Goal: Information Seeking & Learning: Learn about a topic

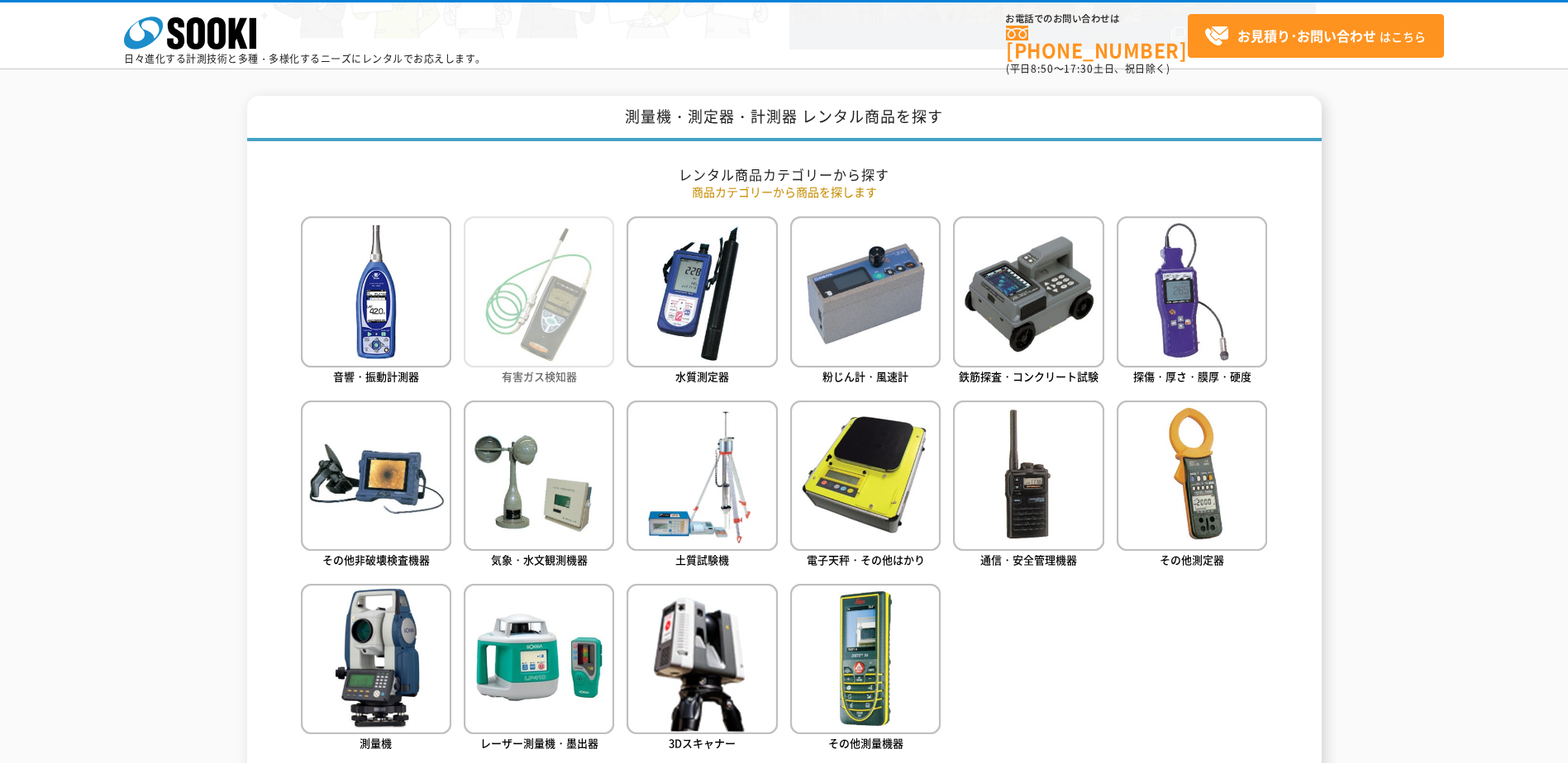
scroll to position [661, 0]
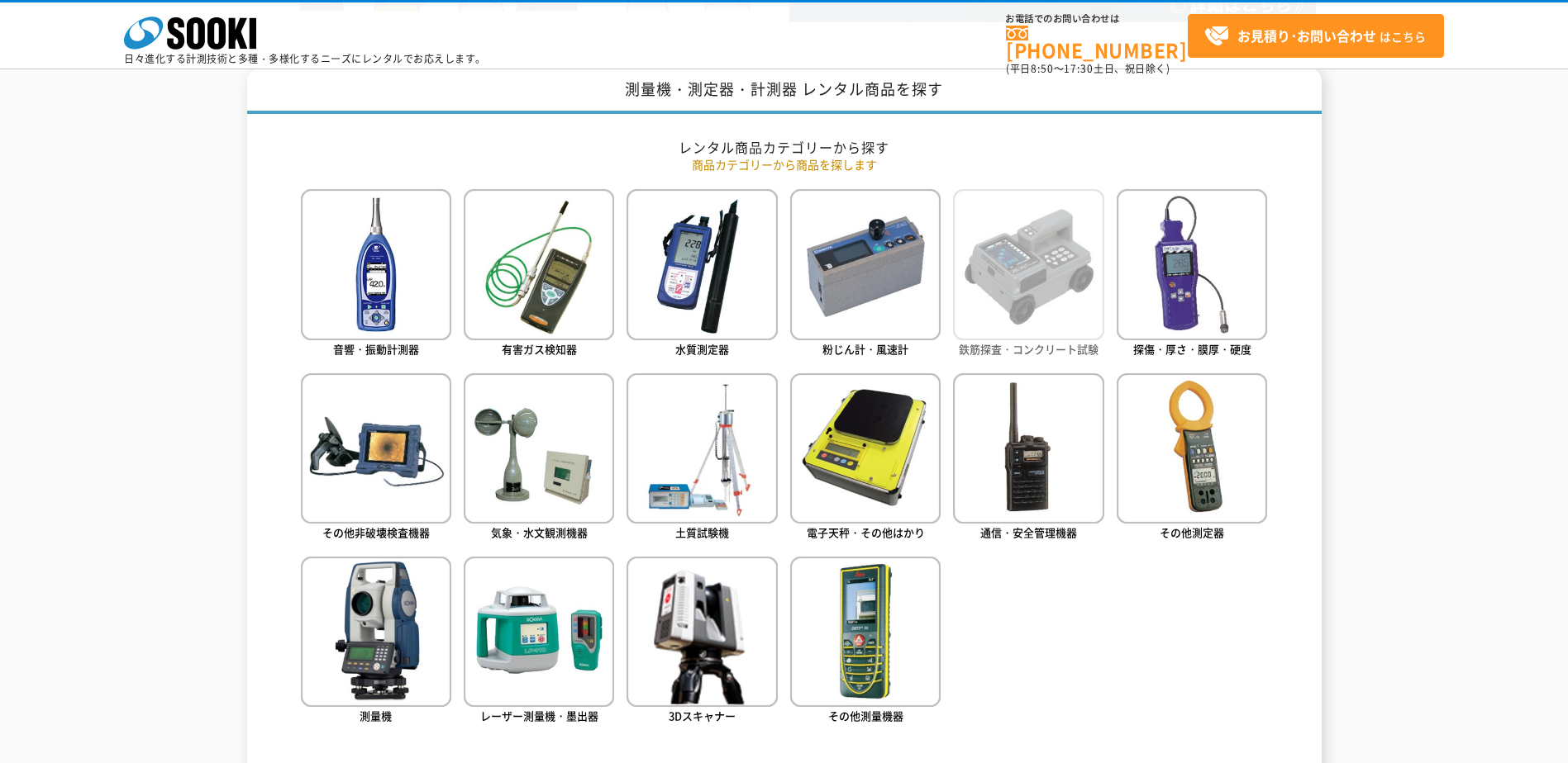
click at [1025, 272] on img at bounding box center [1028, 264] width 151 height 151
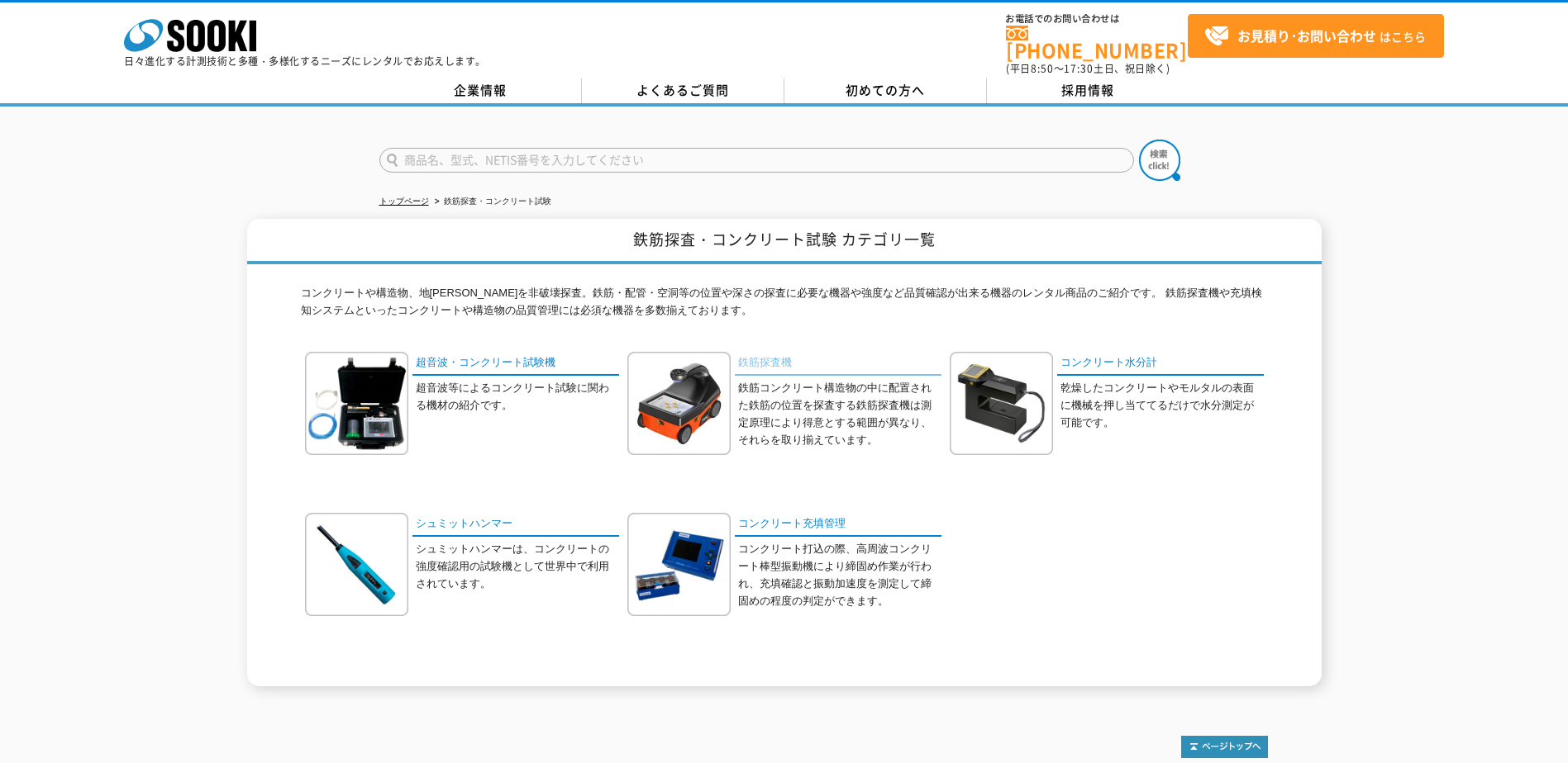
click at [768, 359] on link "鉄筋探査機" at bounding box center [838, 364] width 206 height 24
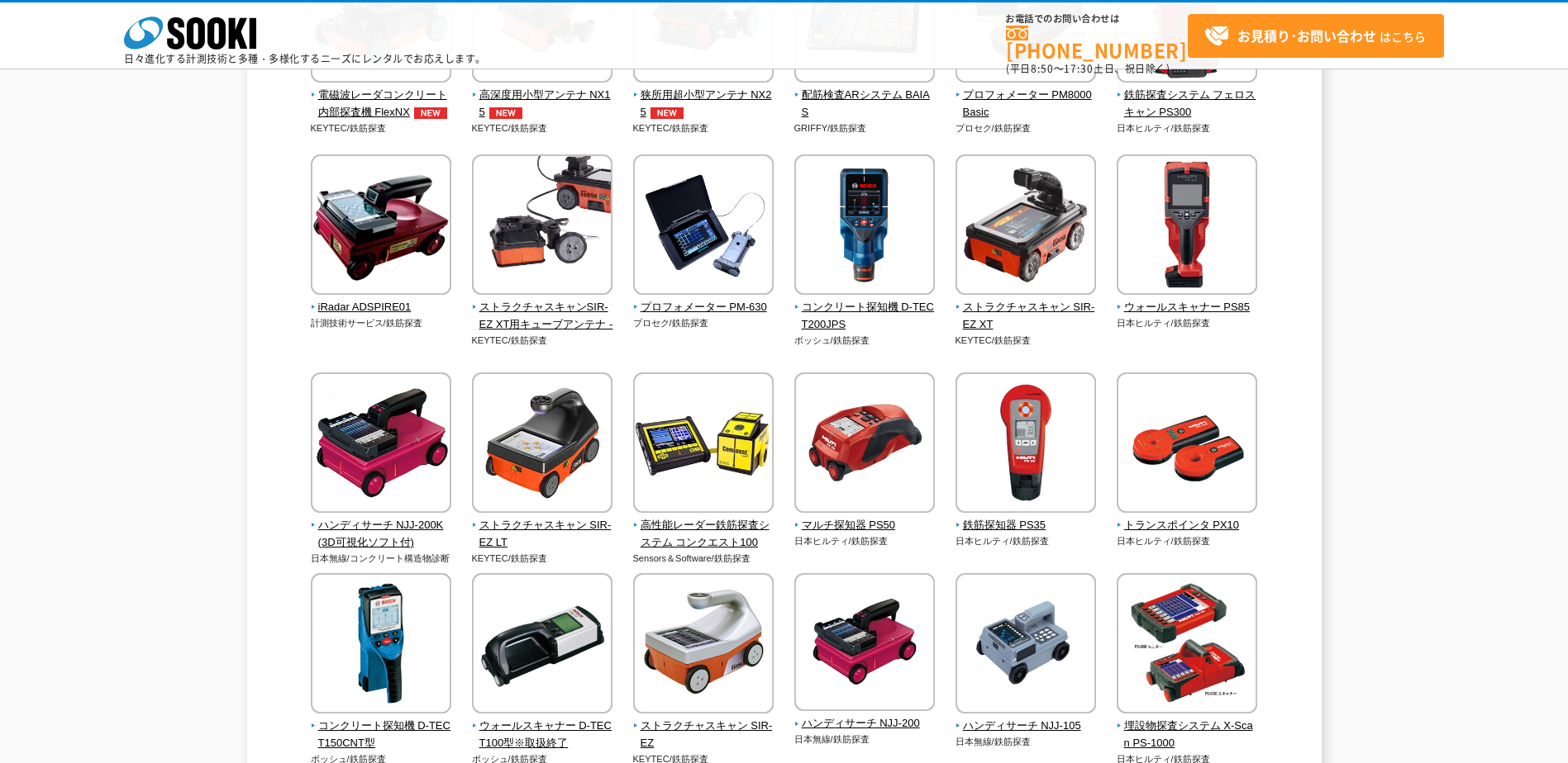
scroll to position [330, 0]
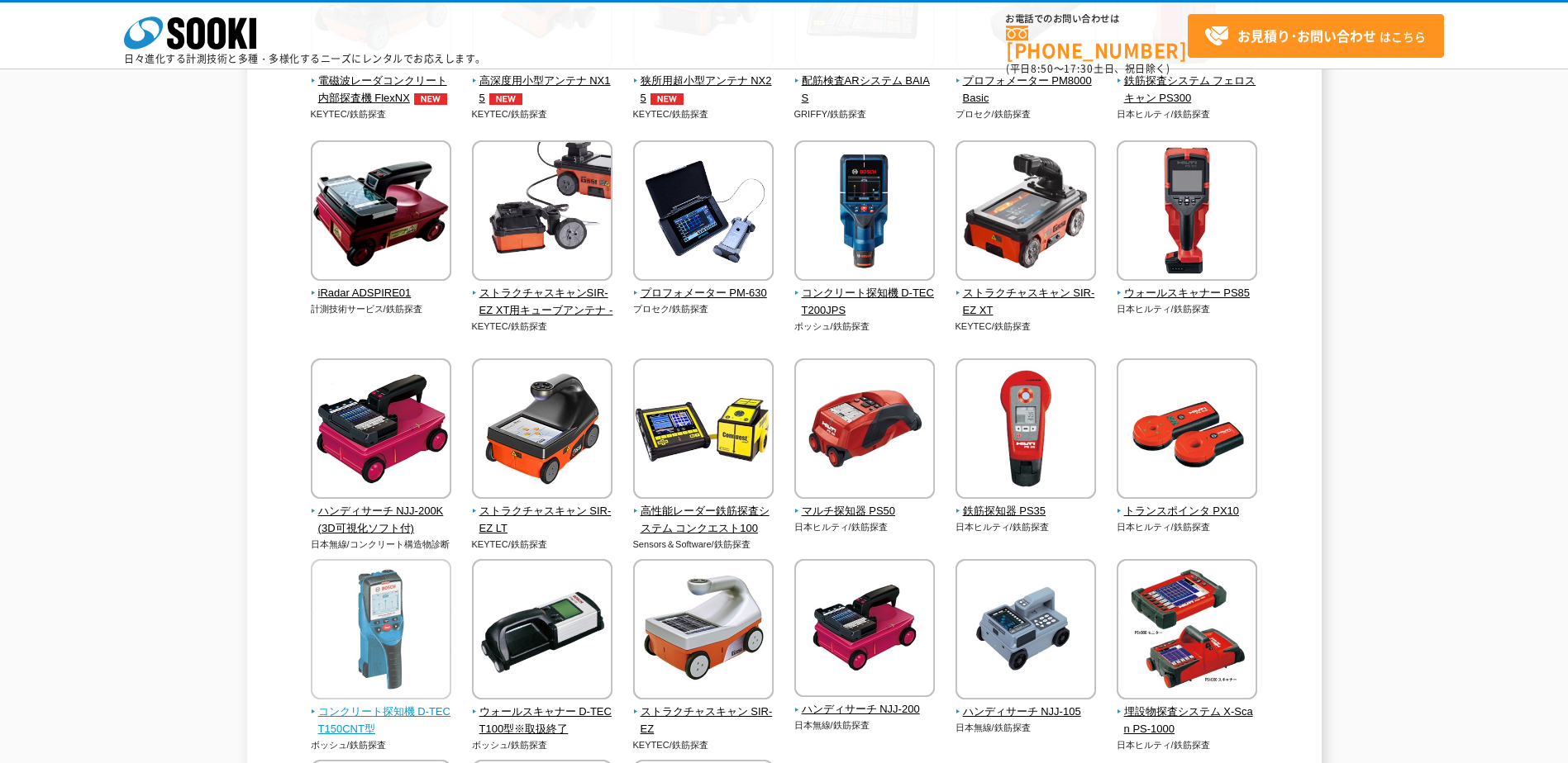
click at [371, 632] on img at bounding box center [381, 632] width 141 height 144
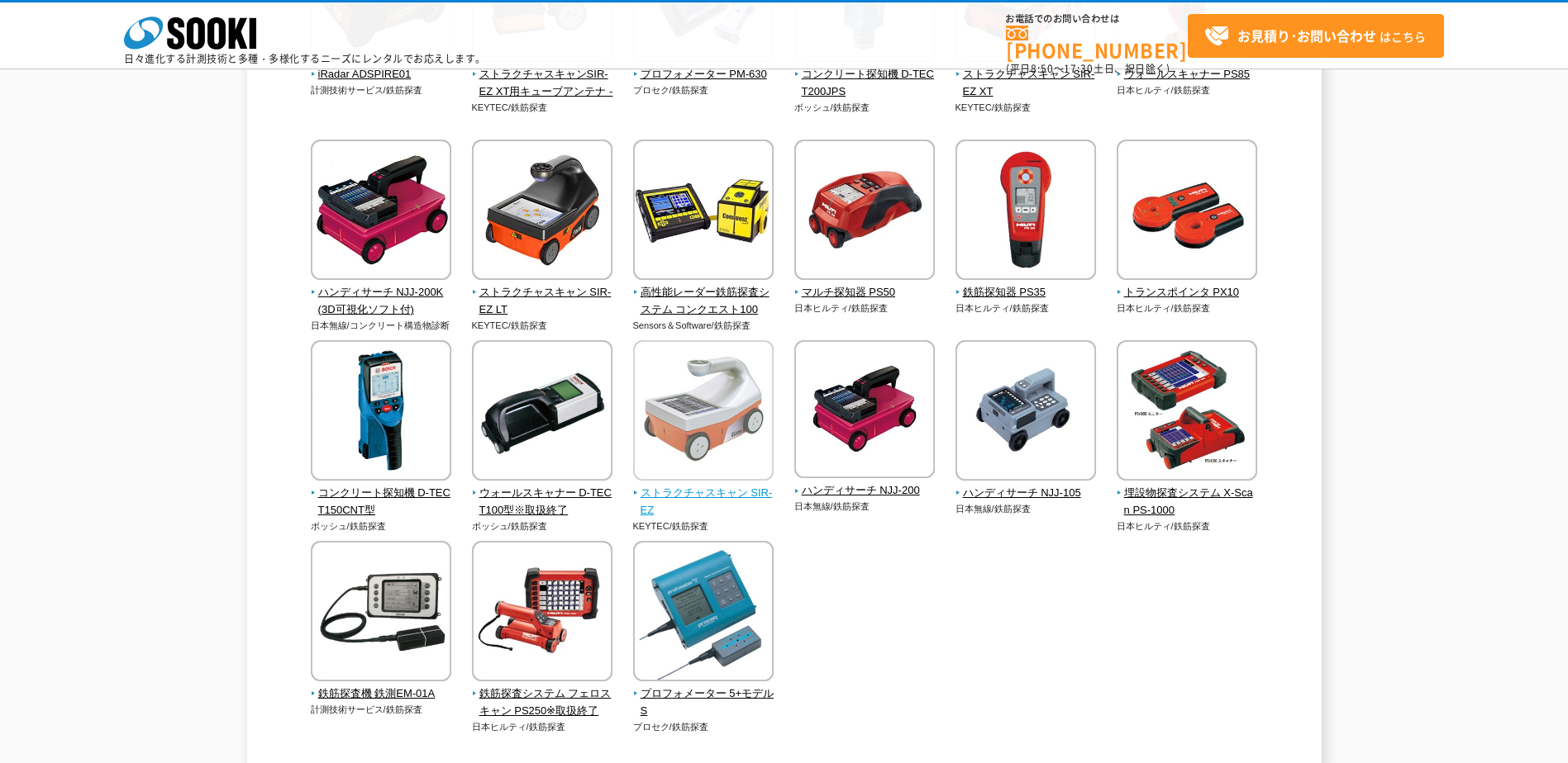
scroll to position [579, 0]
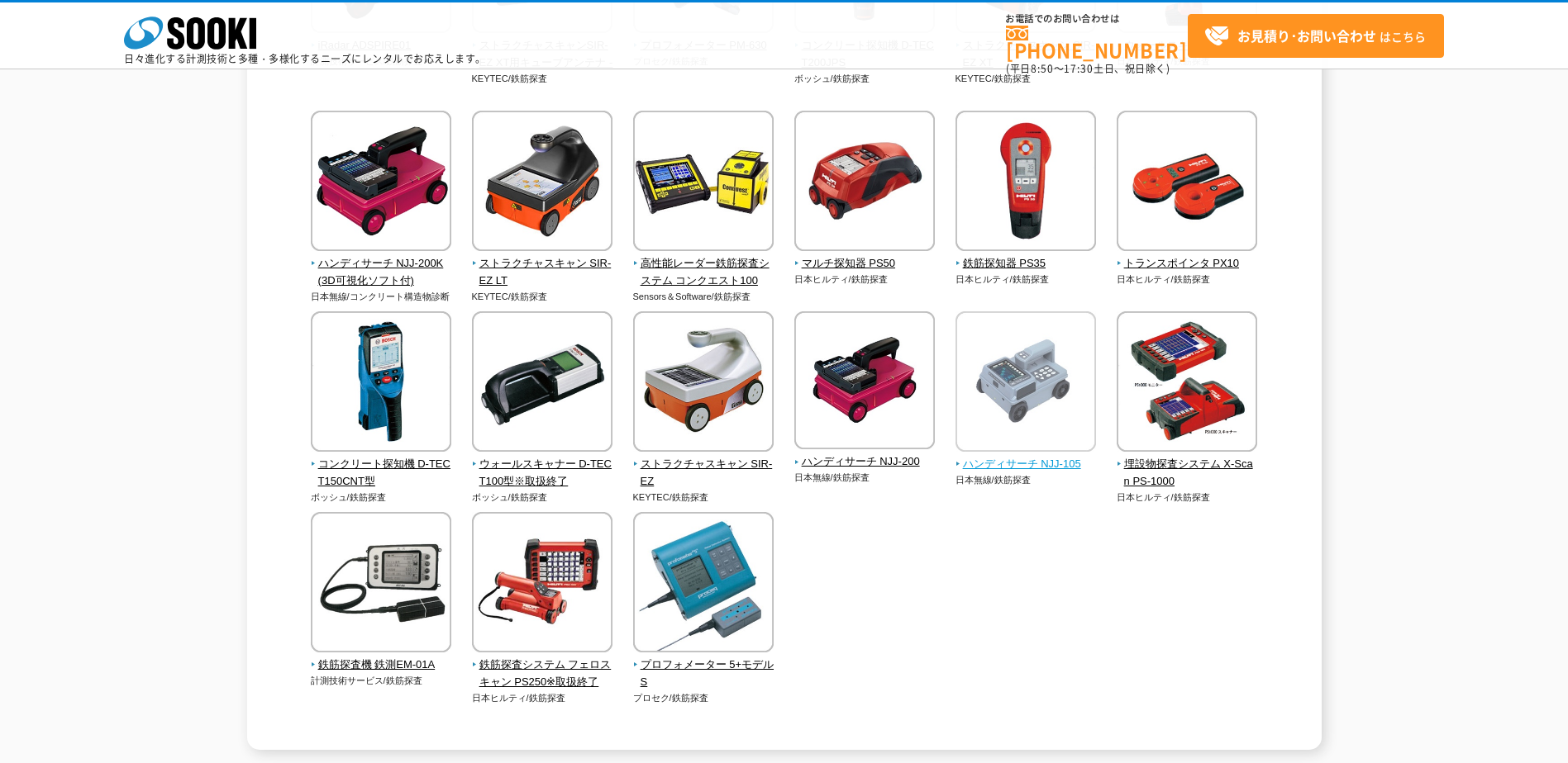
click at [1036, 402] on img at bounding box center [1026, 383] width 141 height 144
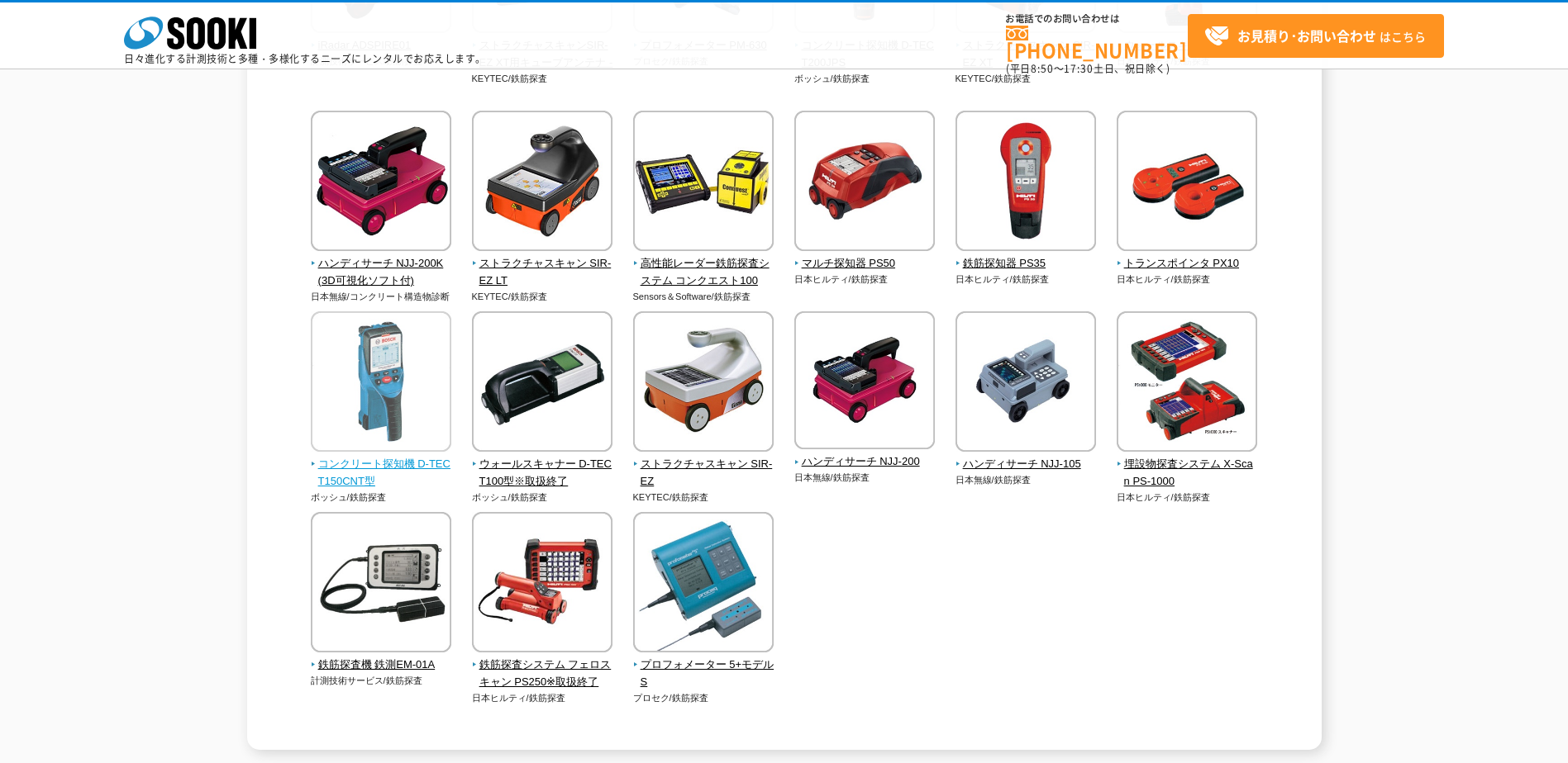
click at [402, 400] on img at bounding box center [381, 383] width 141 height 144
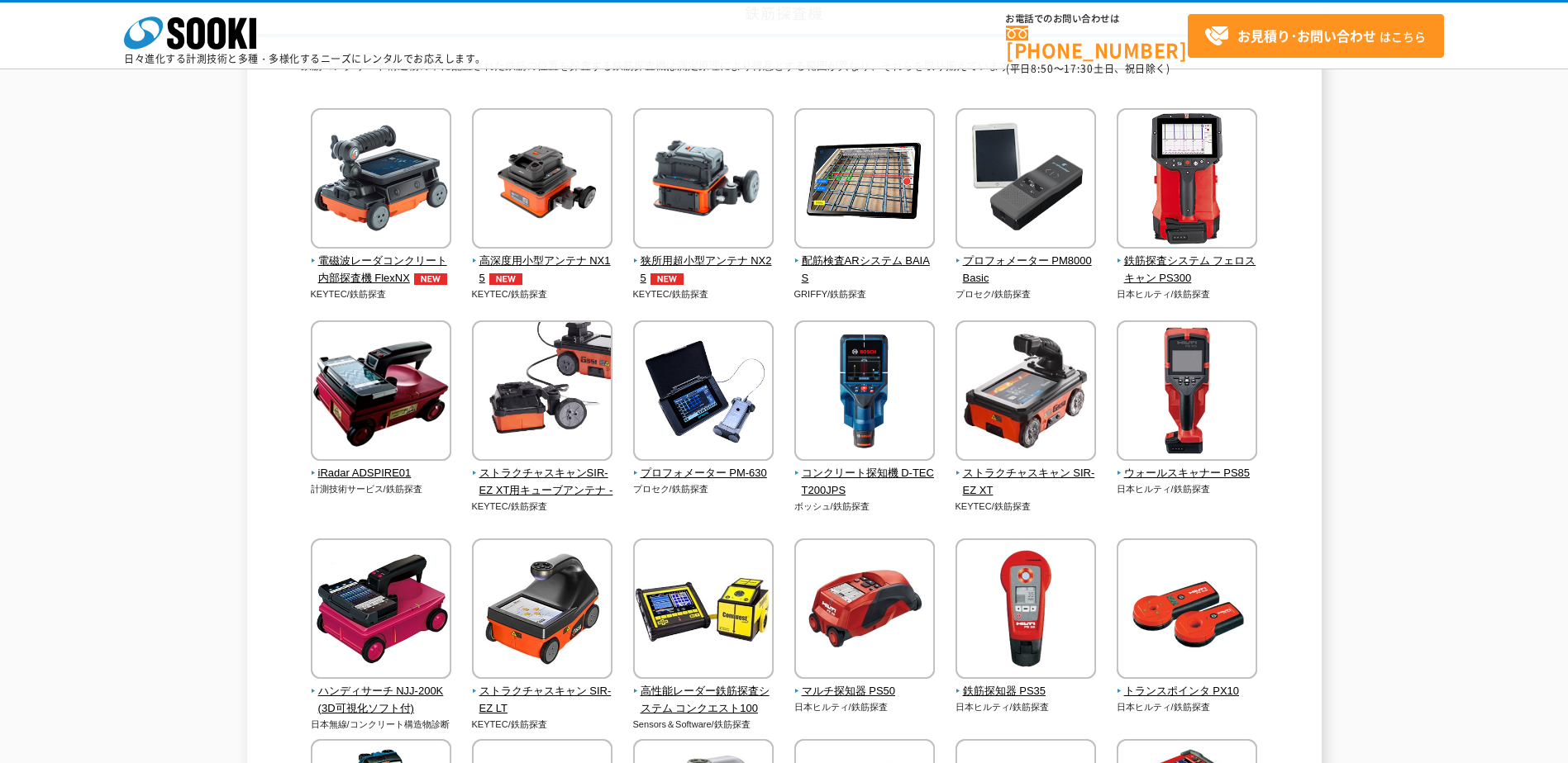
scroll to position [0, 0]
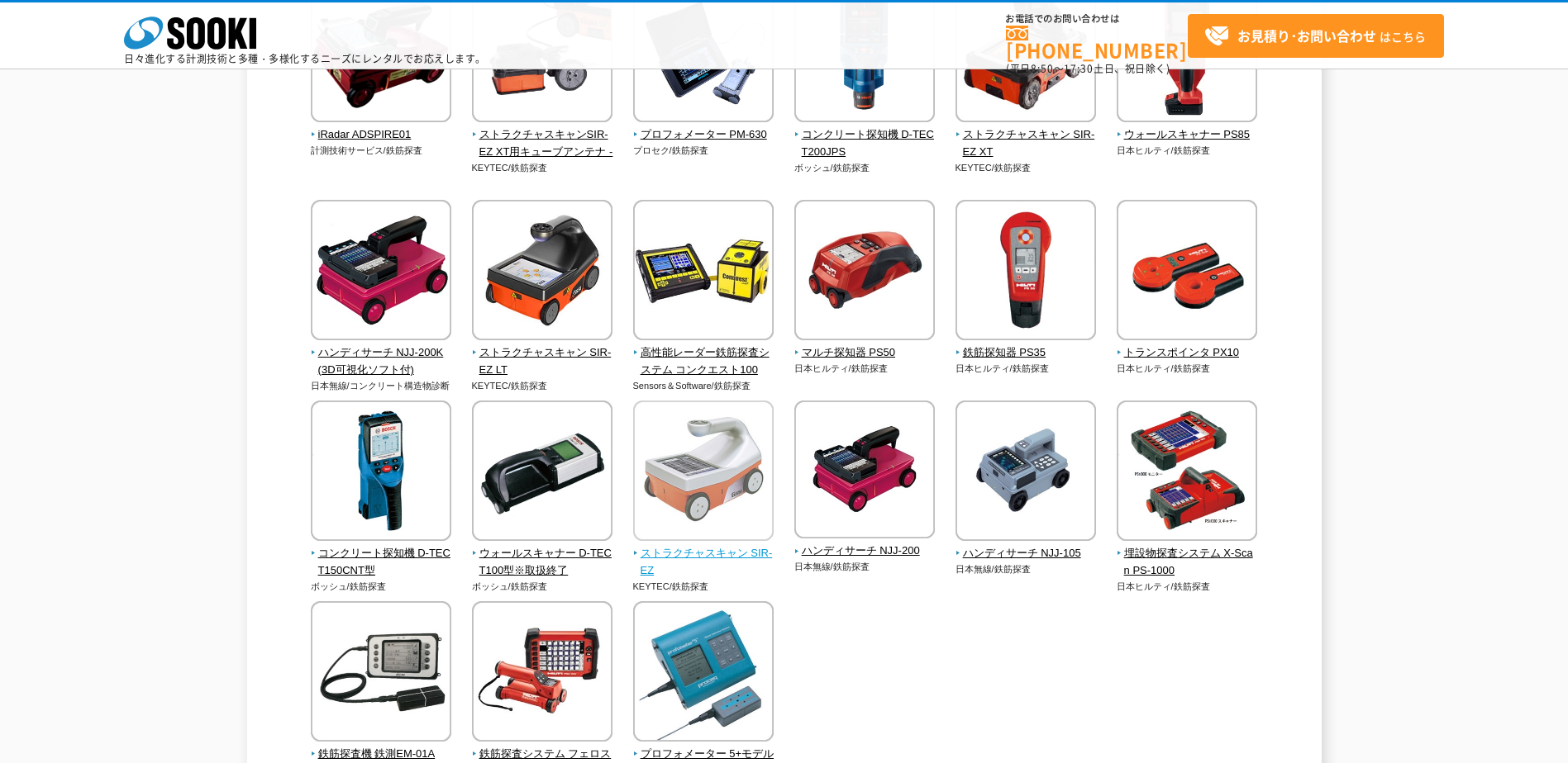
scroll to position [496, 0]
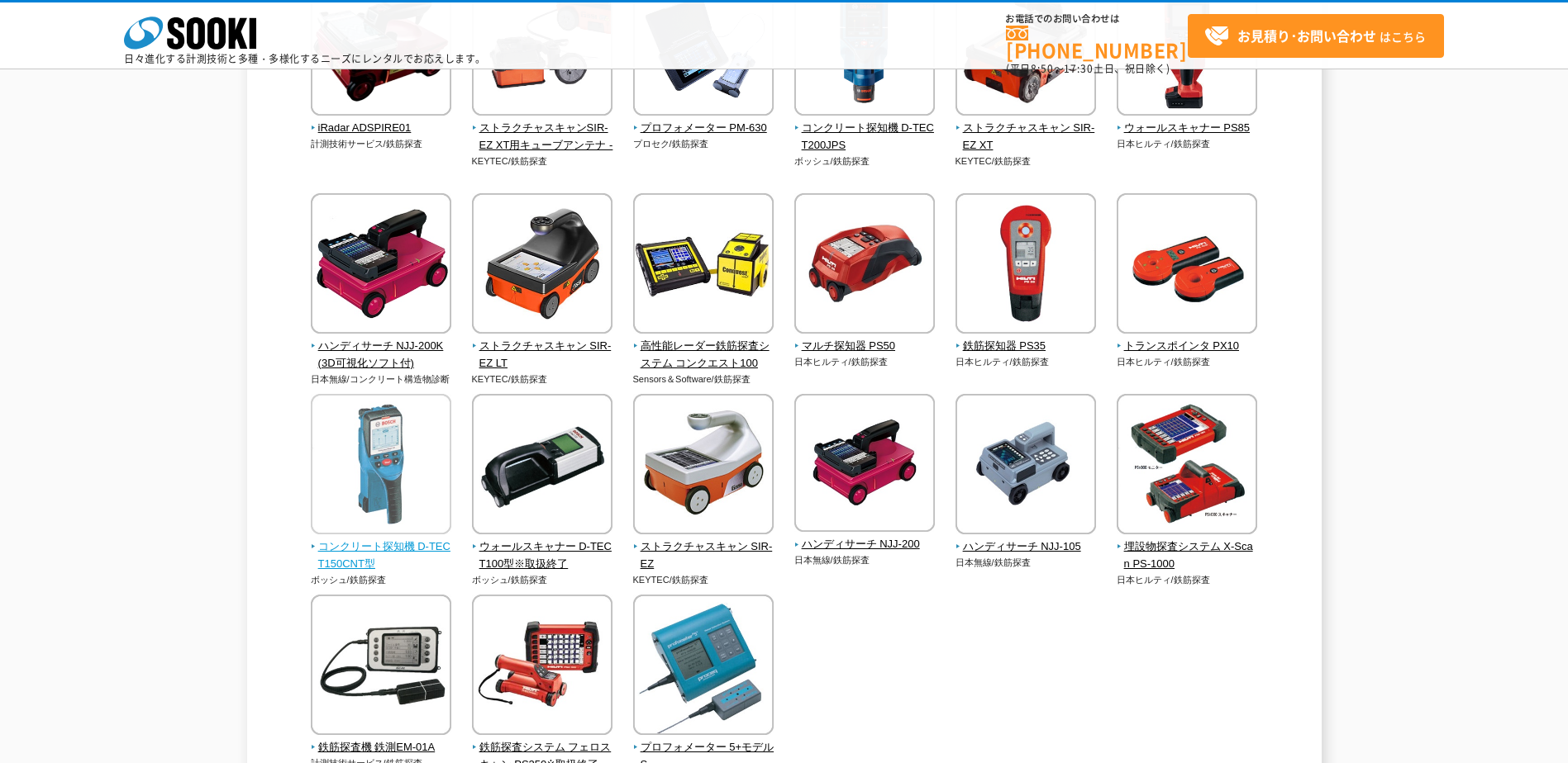
click at [365, 484] on img at bounding box center [381, 466] width 141 height 144
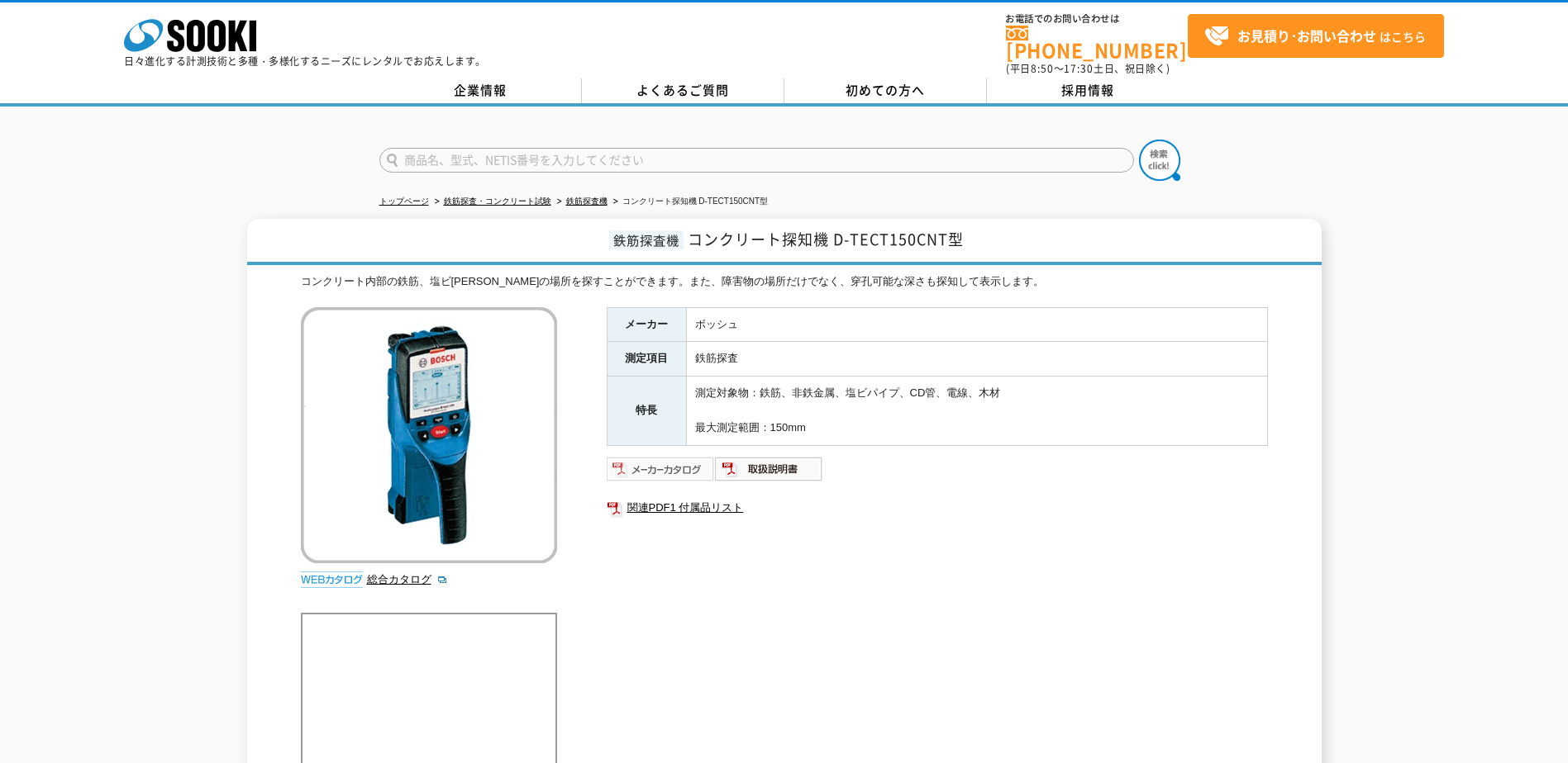
click at [625, 467] on img at bounding box center [660, 469] width 109 height 26
click at [776, 466] on img at bounding box center [769, 469] width 109 height 26
click at [110, 308] on div "鉄筋探査機 コンクリート探知機 D-TECT150CNT型 コンクリート内部の鉄筋、塩ビ管等の場所を探すことができます。また、障害物の場所だけでなく、穿孔可能…" at bounding box center [784, 513] width 1568 height 588
click at [101, 274] on div "鉄筋探査機 コンクリート探知機 D-TECT150CNT型 コンクリート内部の鉄筋、塩ビ管等の場所を探すことができます。また、障害物の場所だけでなく、穿孔可能…" at bounding box center [784, 513] width 1568 height 588
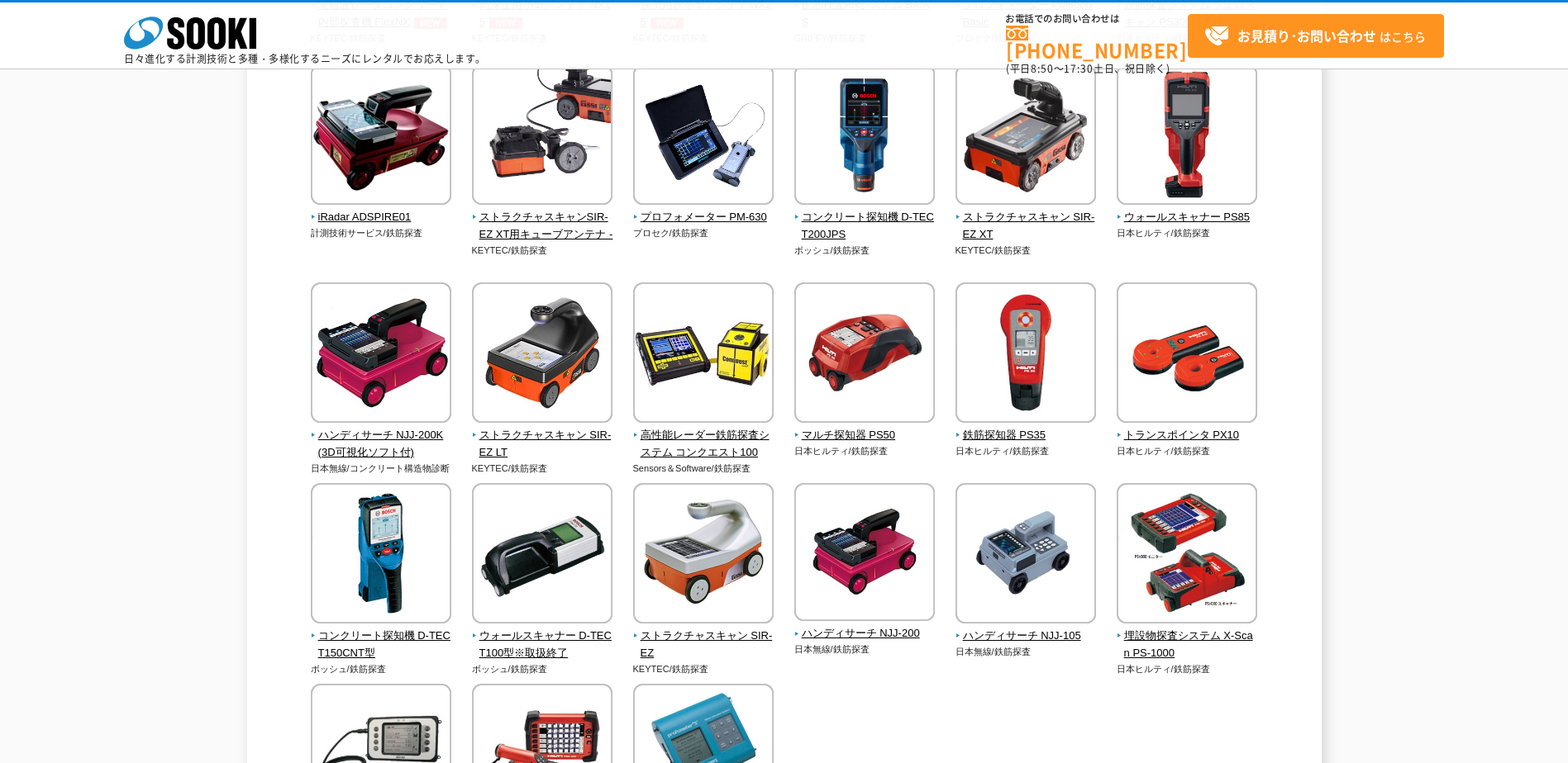
scroll to position [413, 0]
